Goal: Transaction & Acquisition: Obtain resource

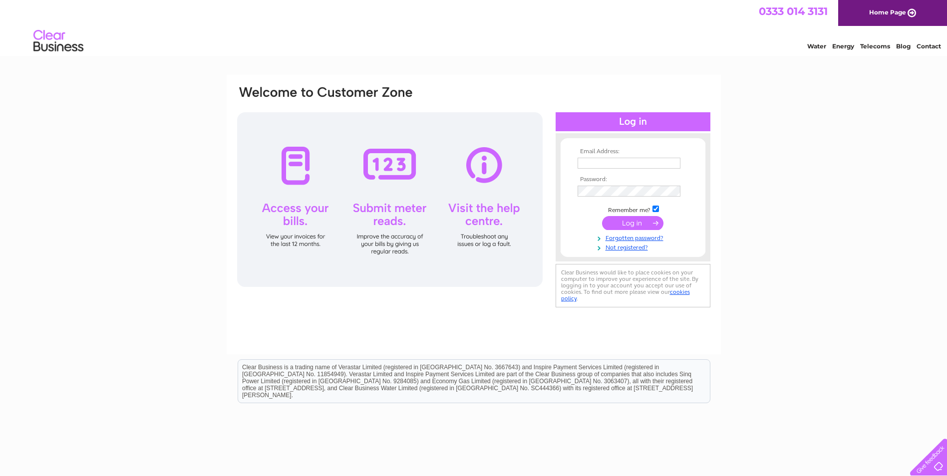
click at [620, 160] on input "text" at bounding box center [629, 163] width 103 height 11
type input "[EMAIL_ADDRESS][DOMAIN_NAME]"
click at [640, 229] on input "submit" at bounding box center [632, 224] width 61 height 14
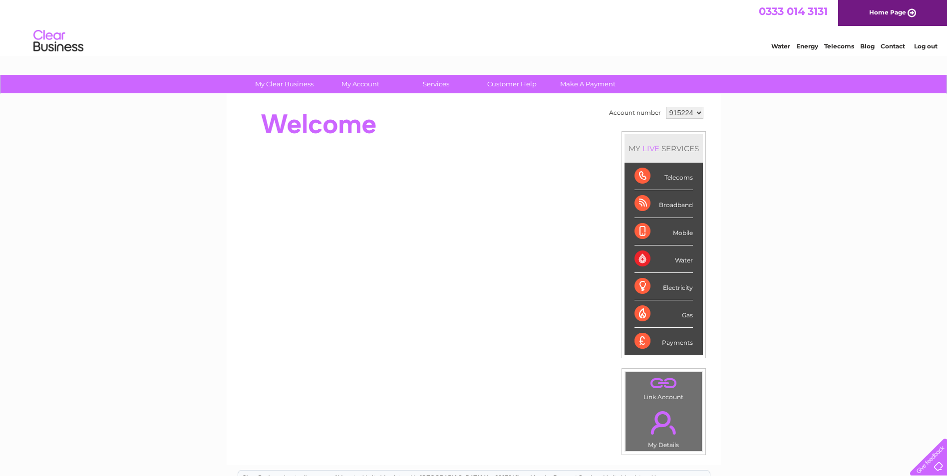
click at [694, 110] on select "915224 966357" at bounding box center [684, 113] width 37 height 12
select select "966357"
click at [666, 107] on select "915224 966357" at bounding box center [684, 113] width 37 height 12
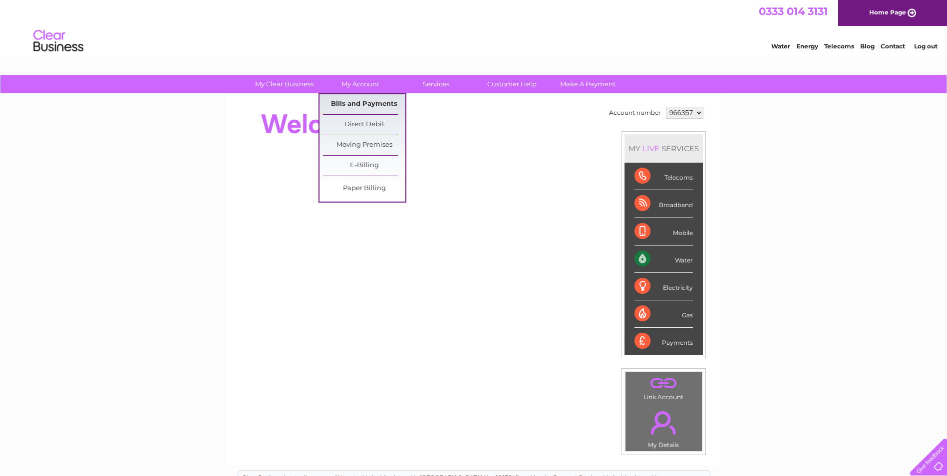
click at [362, 106] on link "Bills and Payments" at bounding box center [364, 104] width 82 height 20
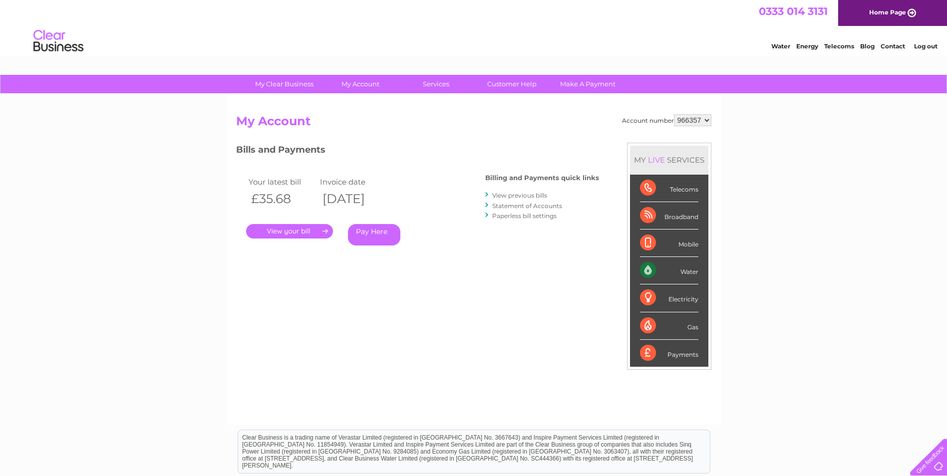
click at [306, 233] on link "." at bounding box center [289, 231] width 87 height 14
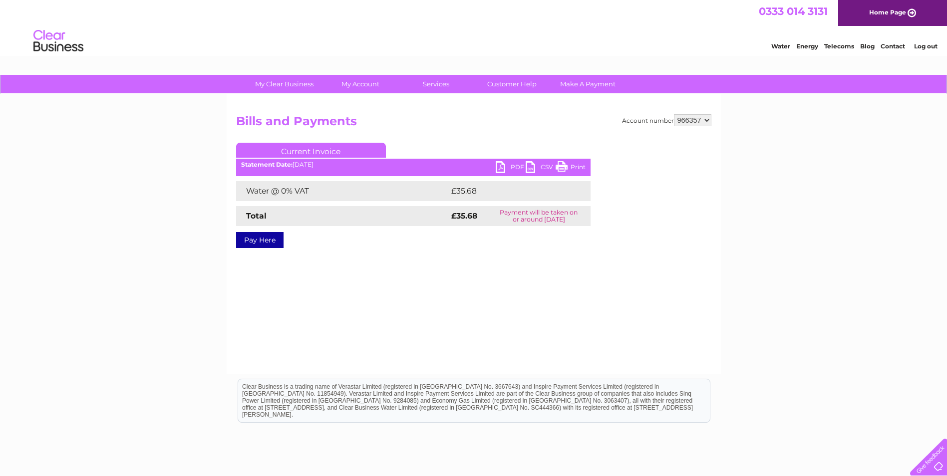
click at [508, 165] on link "PDF" at bounding box center [511, 168] width 30 height 14
